Goal: Information Seeking & Learning: Learn about a topic

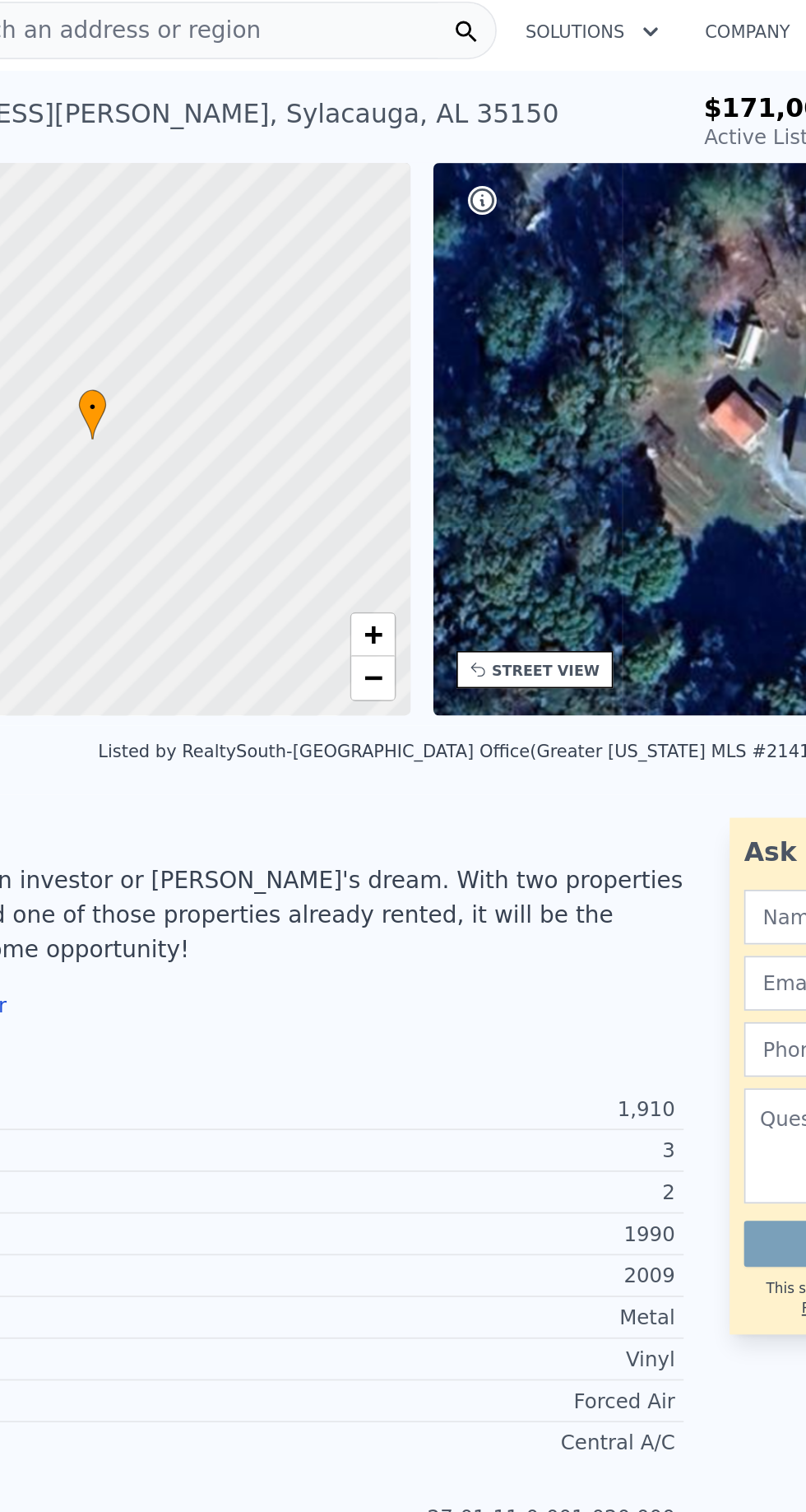
scroll to position [4, 0]
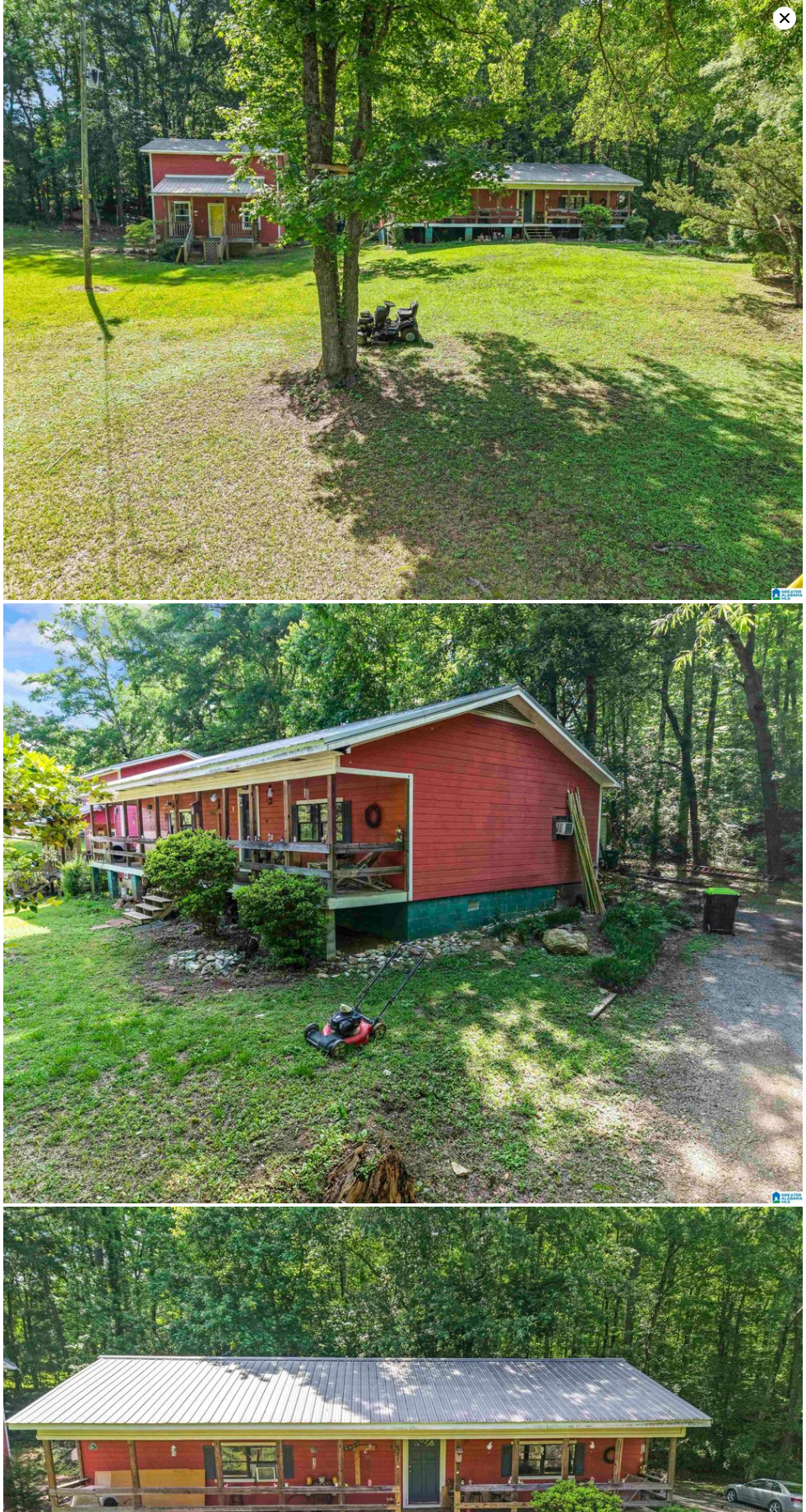
scroll to position [41, 0]
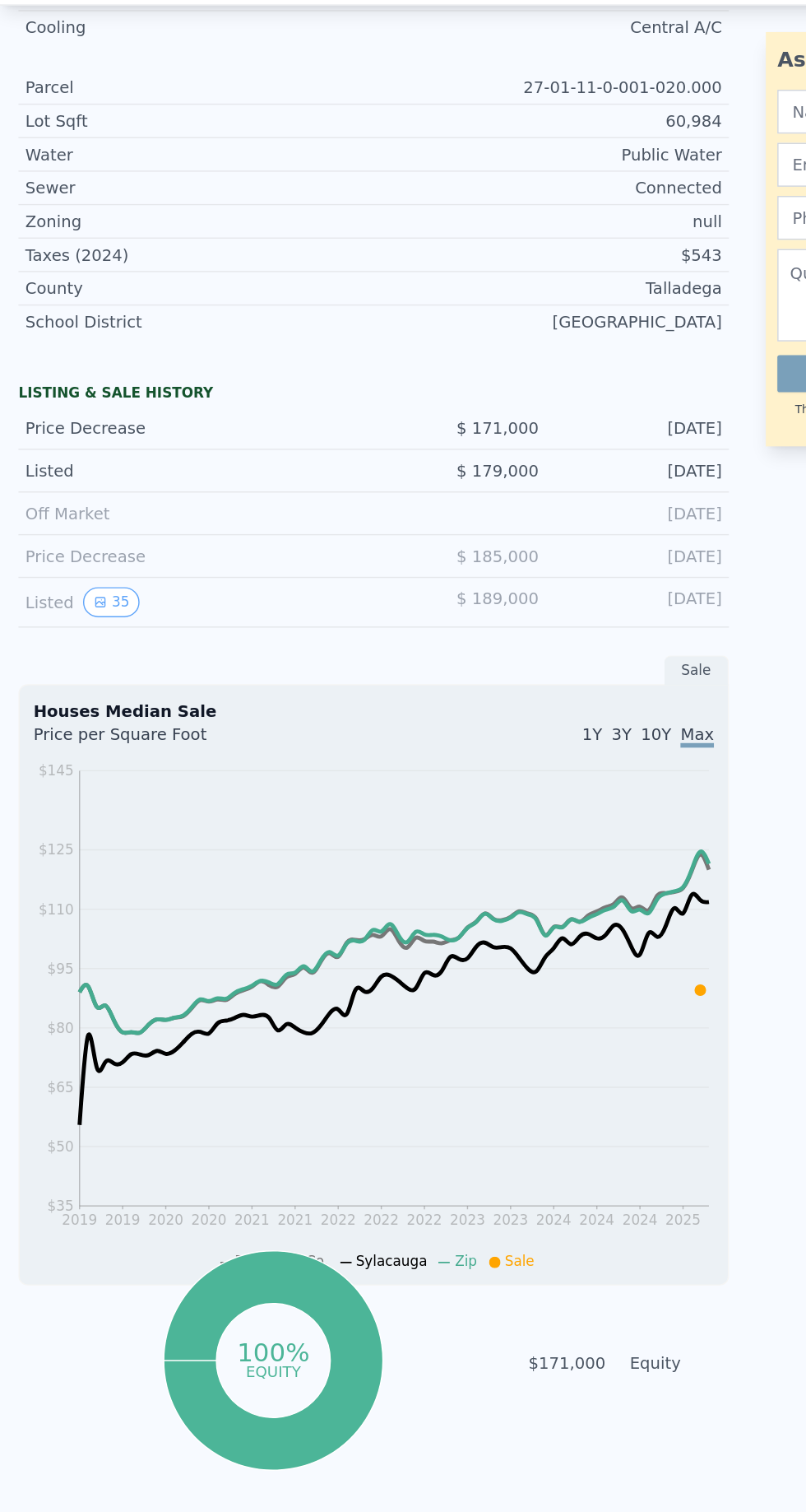
scroll to position [751, 0]
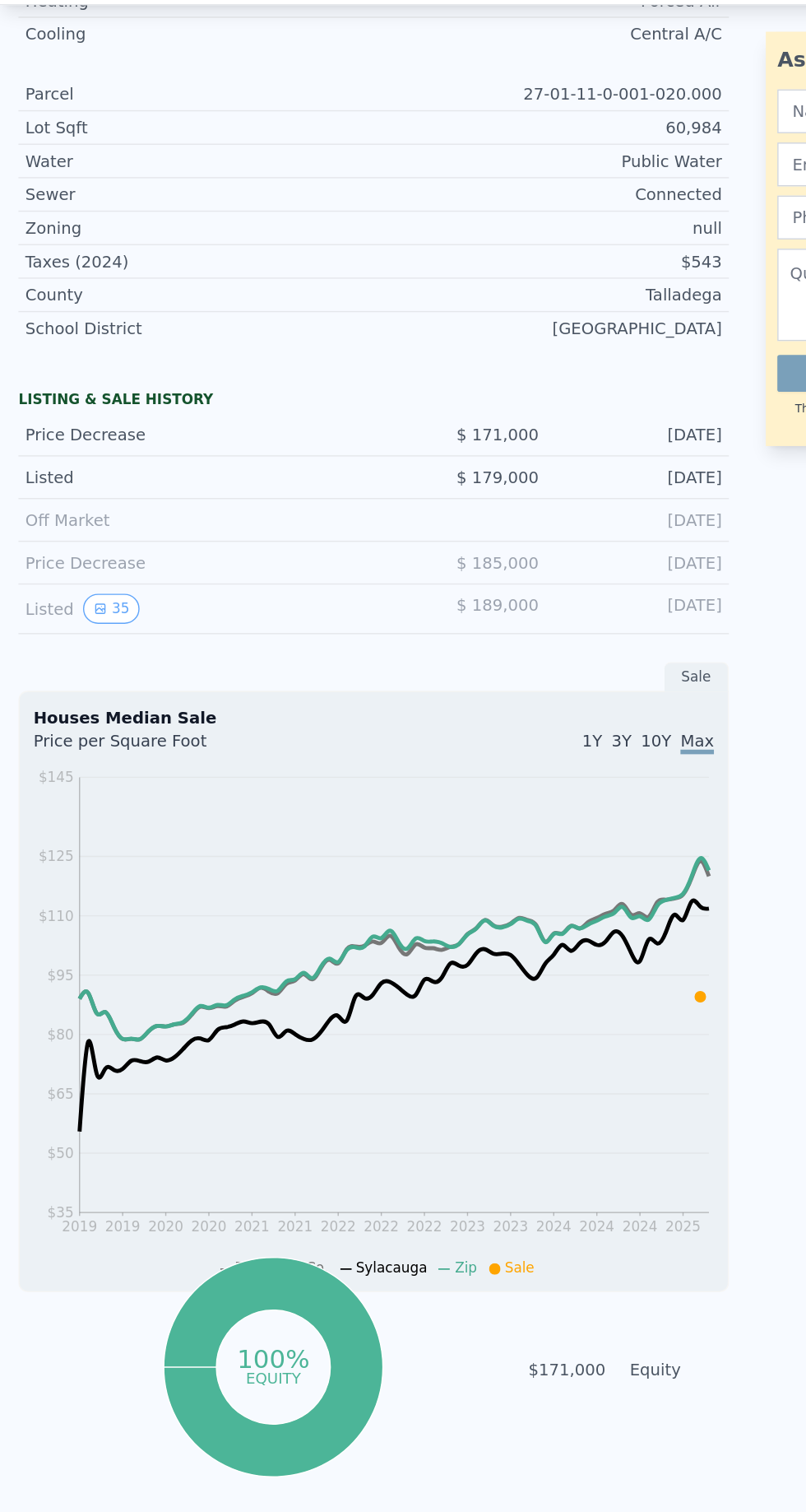
click at [81, 469] on button "35" at bounding box center [80, 477] width 41 height 21
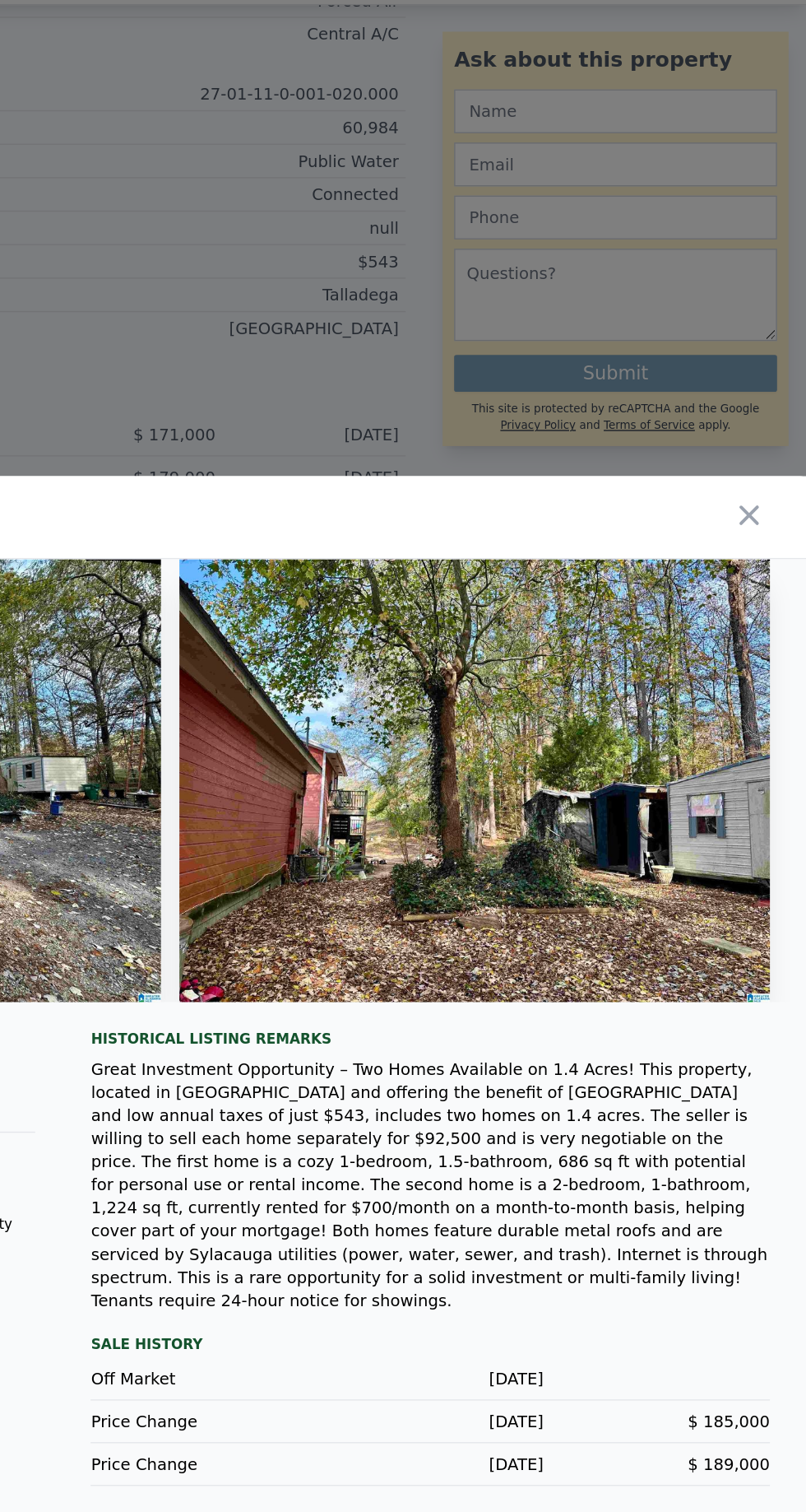
scroll to position [0, 0]
click at [769, 423] on icon "button" at bounding box center [765, 410] width 23 height 23
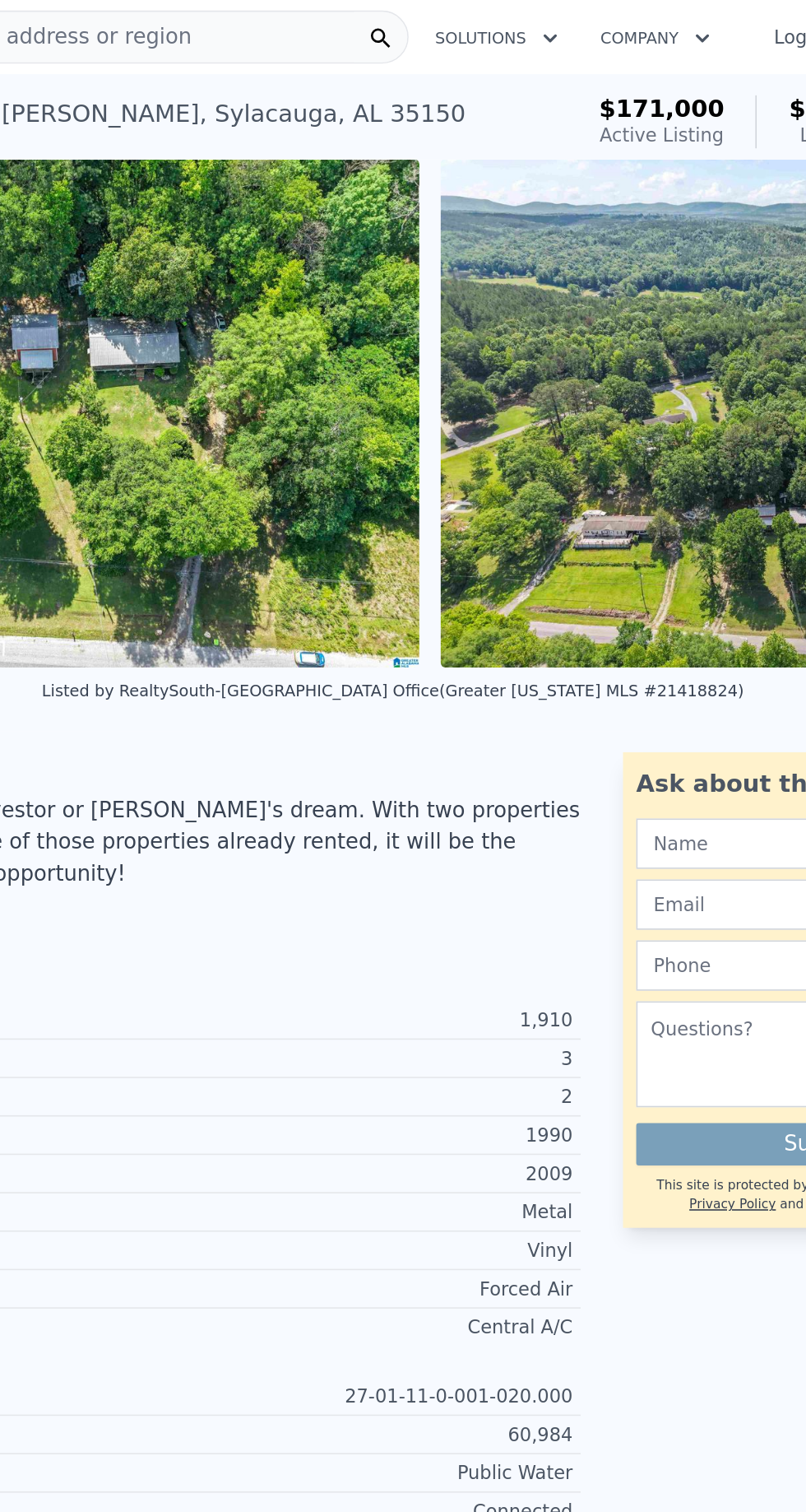
scroll to position [0, 5097]
